Goal: Check status: Check status

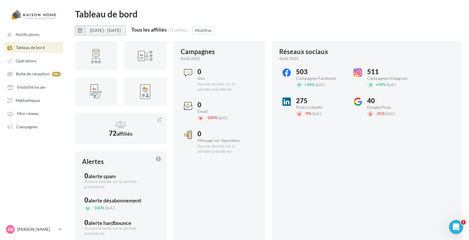
click at [97, 30] on button "[DATE] - [DATE]" at bounding box center [105, 30] width 41 height 10
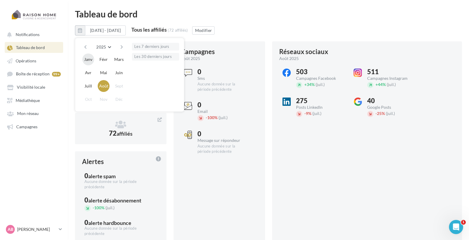
click at [91, 60] on button "Janv" at bounding box center [88, 59] width 12 height 12
click at [105, 87] on button "Août" at bounding box center [104, 86] width 12 height 12
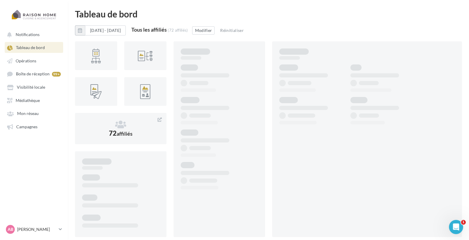
click at [281, 18] on div "Tableau de bord" at bounding box center [268, 13] width 387 height 9
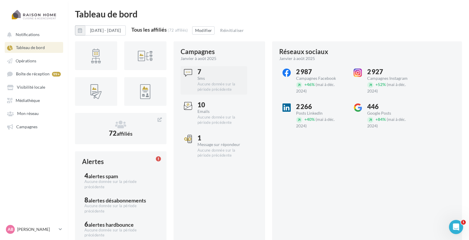
click at [206, 80] on div "Sms" at bounding box center [222, 78] width 49 height 4
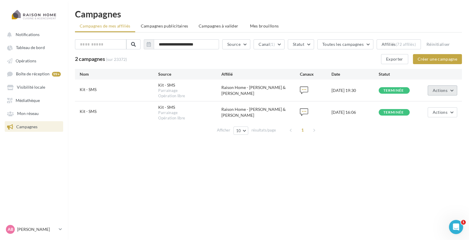
click at [445, 91] on span "Actions" at bounding box center [440, 90] width 15 height 5
click at [438, 103] on button "Voir les résultats" at bounding box center [427, 104] width 59 height 15
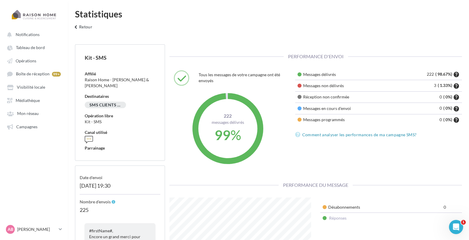
scroll to position [95, 151]
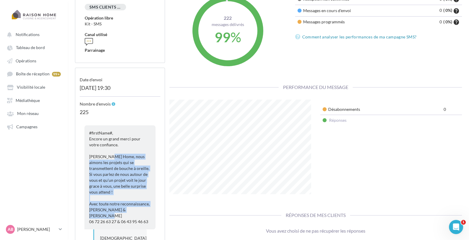
drag, startPoint x: 110, startPoint y: 154, endPoint x: 142, endPoint y: 202, distance: 58.2
click at [142, 202] on span "#firstName#, Encore un grand merci pour votre confiance. [PERSON_NAME] Home, no…" at bounding box center [119, 177] width 61 height 94
click at [134, 172] on span "#firstName#, Encore un grand merci pour votre confiance. [PERSON_NAME] Home, no…" at bounding box center [119, 177] width 61 height 94
click at [135, 173] on span "#firstName#, Encore un grand merci pour votre confiance. [PERSON_NAME] Home, no…" at bounding box center [119, 177] width 61 height 94
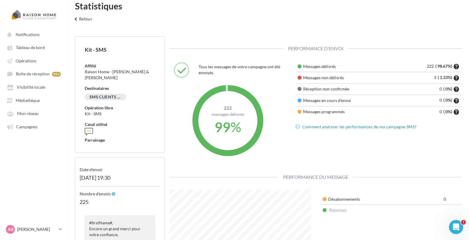
scroll to position [0, 0]
